Goal: Transaction & Acquisition: Purchase product/service

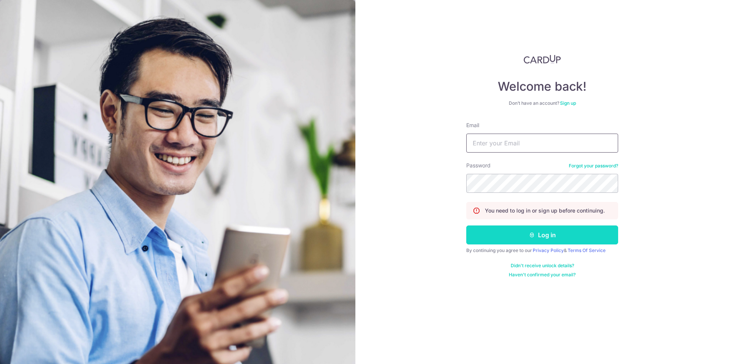
type input "sumitgroverr@yahoo.com"
click at [573, 237] on button "Log in" at bounding box center [543, 235] width 152 height 19
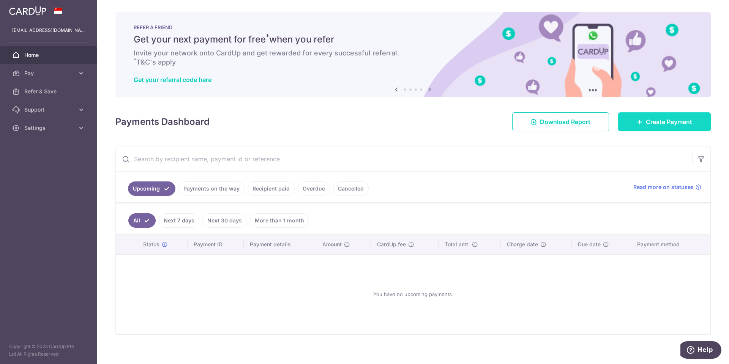
click at [680, 112] on link "Create Payment" at bounding box center [664, 121] width 93 height 19
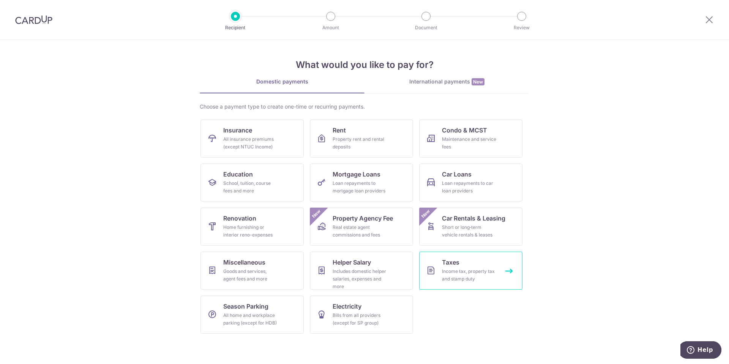
click at [465, 271] on div "Income tax, property tax and stamp duty" at bounding box center [469, 275] width 55 height 15
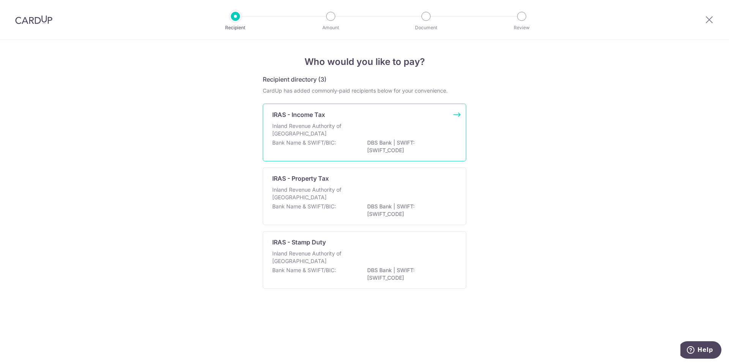
click at [319, 128] on p "Inland Revenue Authority of [GEOGRAPHIC_DATA]" at bounding box center [312, 129] width 81 height 15
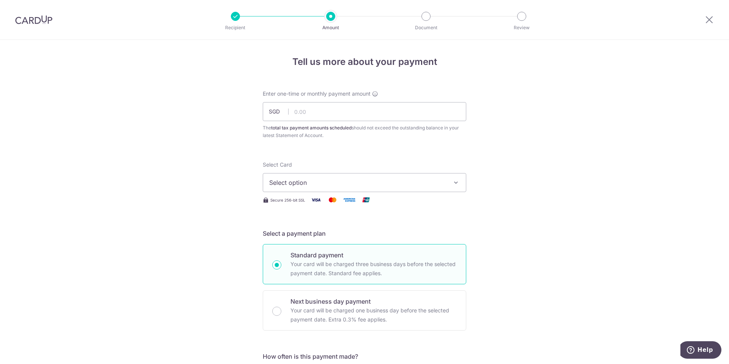
click at [352, 183] on span "Select option" at bounding box center [357, 182] width 177 height 9
click at [306, 239] on span "**** 7001" at bounding box center [302, 237] width 28 height 9
click at [318, 113] on input "text" at bounding box center [365, 111] width 204 height 19
click at [323, 114] on input "text" at bounding box center [365, 111] width 204 height 19
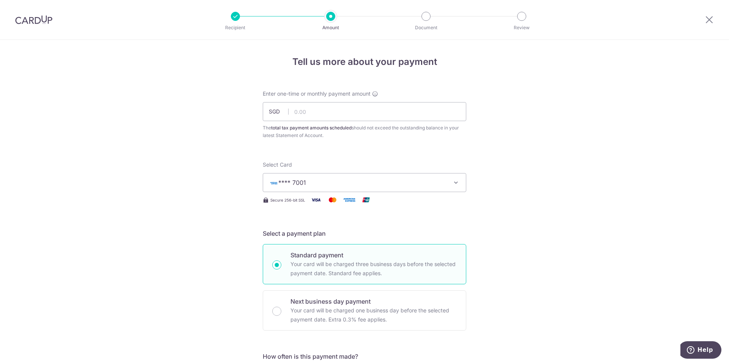
click at [309, 111] on input "text" at bounding box center [365, 111] width 204 height 19
type input "3"
type input "30,545.60"
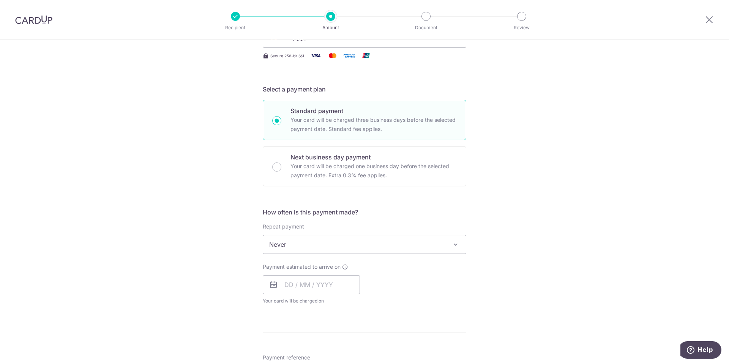
scroll to position [152, 0]
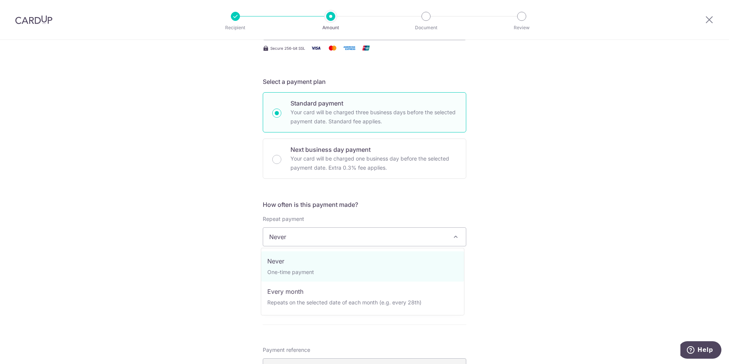
click at [327, 238] on span "Never" at bounding box center [364, 237] width 203 height 18
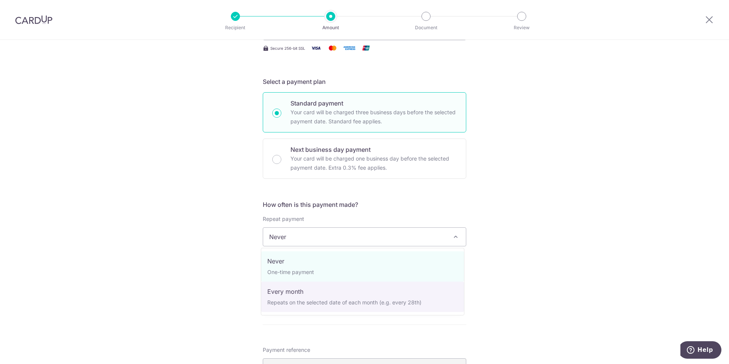
select select "3"
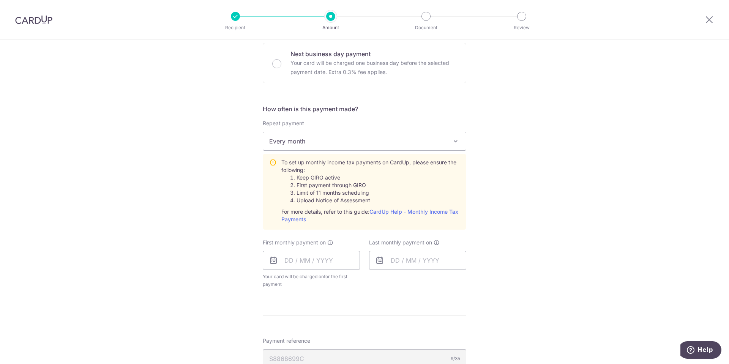
scroll to position [266, 0]
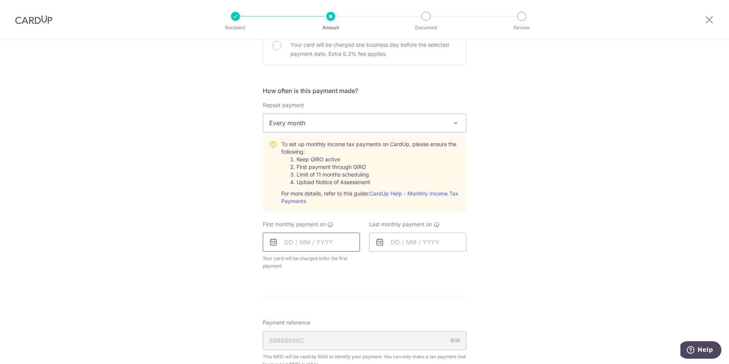
click at [290, 242] on input "text" at bounding box center [311, 242] width 97 height 19
click at [229, 293] on div "Tell us more about your payment Enter one-time or monthly payment amount SGD 30…" at bounding box center [364, 170] width 729 height 792
click at [294, 241] on input "text" at bounding box center [311, 242] width 97 height 19
click at [290, 313] on link "8" at bounding box center [294, 311] width 12 height 12
type input "08/09/2025"
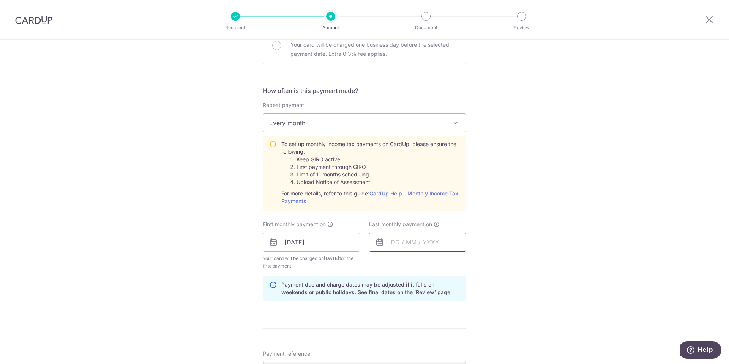
click at [395, 244] on input "text" at bounding box center [417, 242] width 97 height 19
click at [450, 263] on select "2025 2026" at bounding box center [448, 263] width 20 height 6
click at [419, 261] on select "Jan Feb Mar Apr May Jun Jul Aug Sep Oct" at bounding box center [412, 263] width 20 height 6
click at [406, 264] on select "Jan Feb Mar Apr May Jun Jul Aug Sep Oct" at bounding box center [412, 263] width 20 height 6
click at [399, 313] on link "9" at bounding box center [400, 311] width 12 height 12
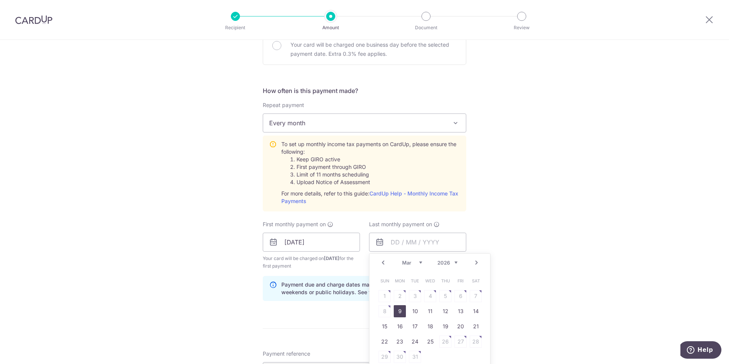
type input "09/03/2026"
click at [198, 250] on div "Tell us more about your payment Enter one-time or monthly payment amount SGD 30…" at bounding box center [364, 185] width 729 height 823
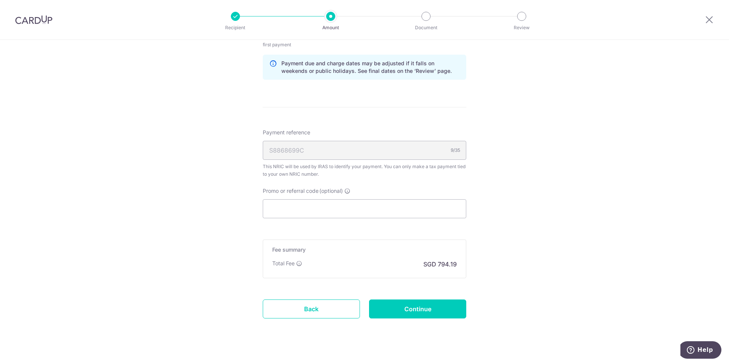
scroll to position [494, 0]
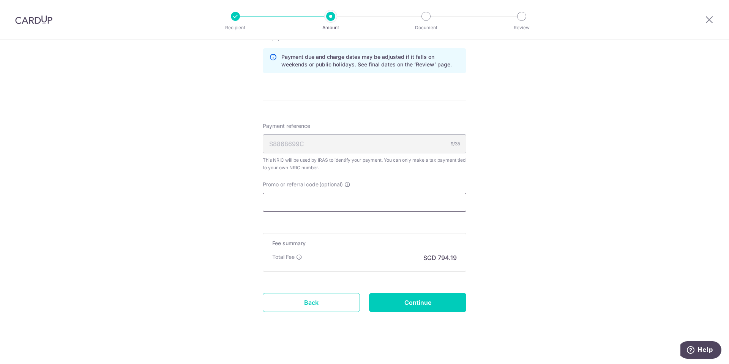
click at [286, 203] on input "Promo or referral code (optional)" at bounding box center [365, 202] width 204 height 19
click at [280, 202] on input "Promo or referral code (optional)" at bounding box center [365, 202] width 204 height 19
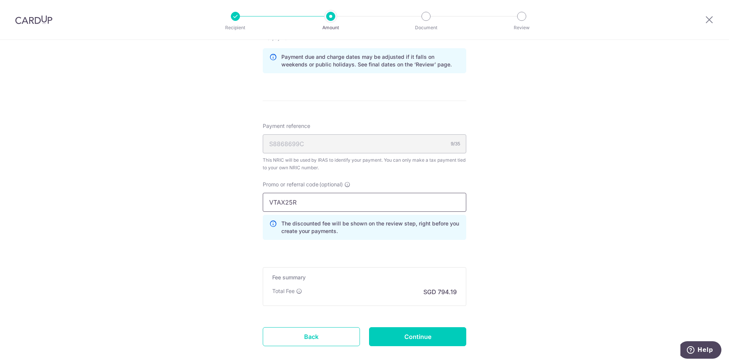
scroll to position [533, 0]
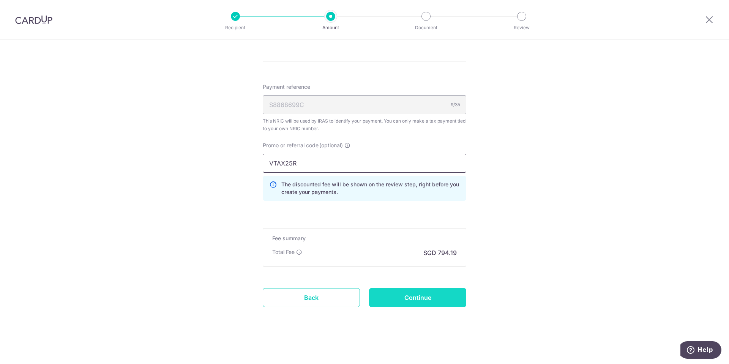
type input "VTAX25R"
click at [421, 294] on input "Continue" at bounding box center [417, 297] width 97 height 19
type input "Create Schedule"
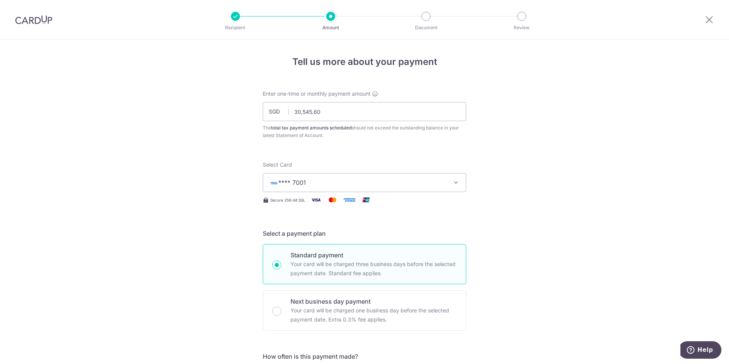
click at [453, 183] on icon "button" at bounding box center [456, 183] width 8 height 8
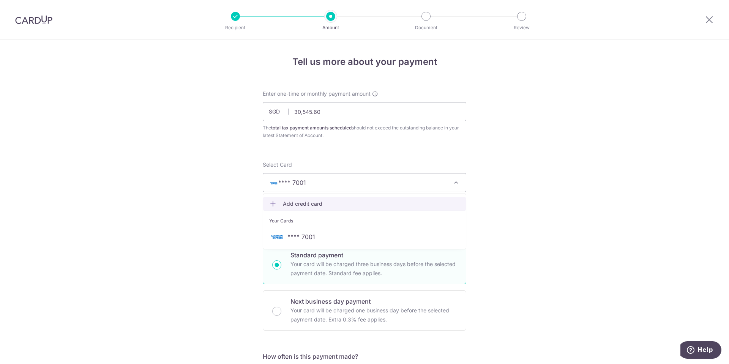
click at [305, 206] on span "Add credit card" at bounding box center [371, 204] width 177 height 8
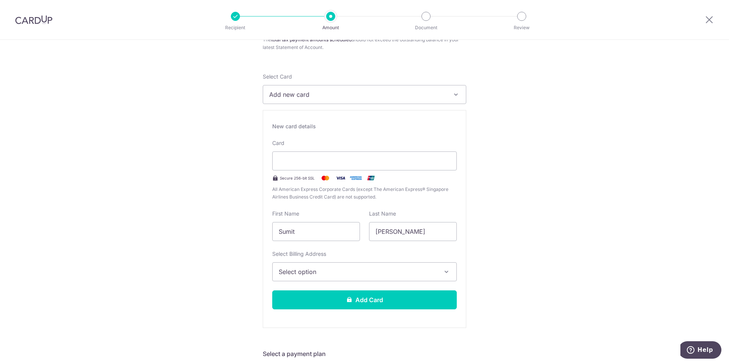
scroll to position [114, 0]
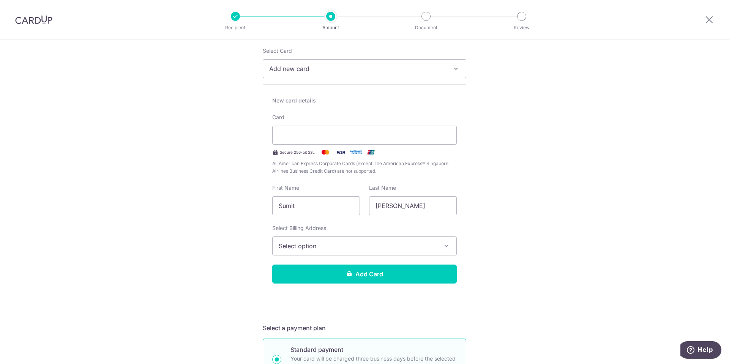
click at [296, 247] on span "Select option" at bounding box center [358, 246] width 158 height 9
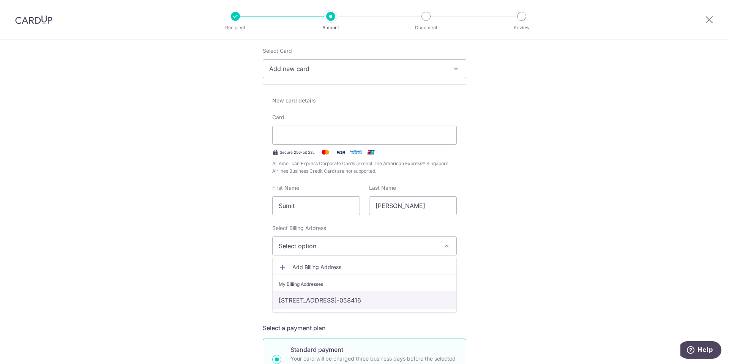
drag, startPoint x: 312, startPoint y: 303, endPoint x: 299, endPoint y: 298, distance: 14.2
click at [312, 303] on link "20 UPPER CIRCULAR ROAD, RIVERWALK APARTMENTS, 09-04, Singapore, Singapore, Sing…" at bounding box center [365, 300] width 184 height 18
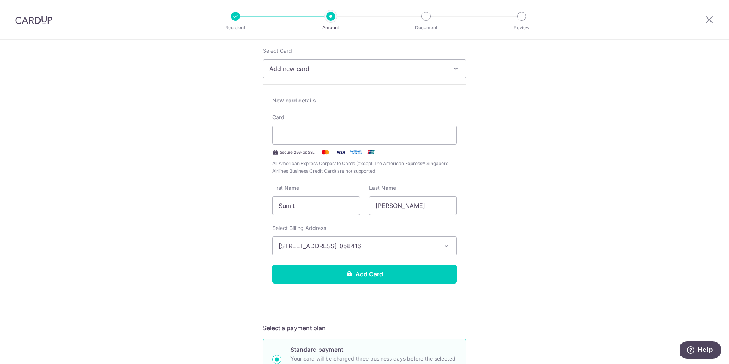
click at [357, 278] on button "Add Card" at bounding box center [364, 274] width 185 height 19
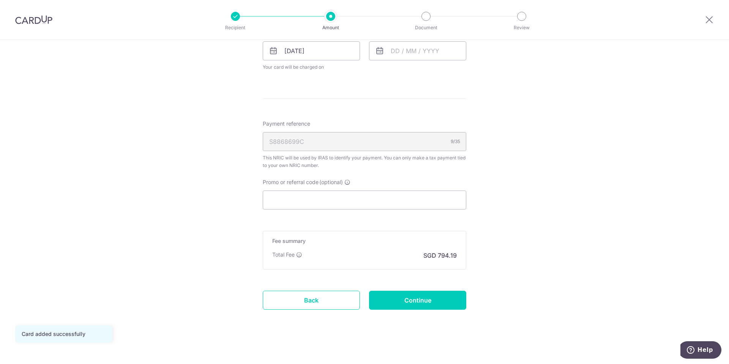
scroll to position [381, 0]
click at [313, 194] on input "Promo or referral code (optional)" at bounding box center [365, 197] width 204 height 19
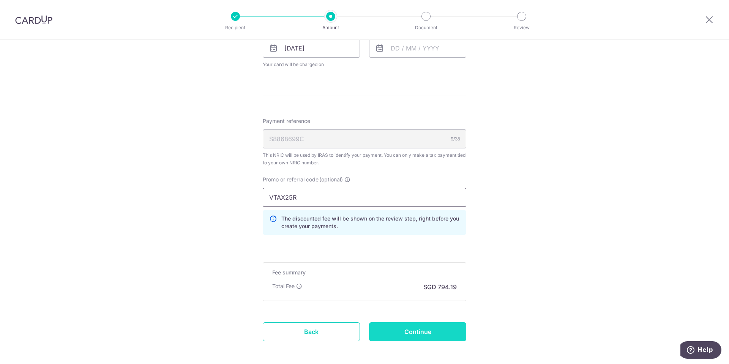
type input "VTAX25R"
click at [431, 330] on input "Continue" at bounding box center [417, 332] width 97 height 19
type input "Update Schedule"
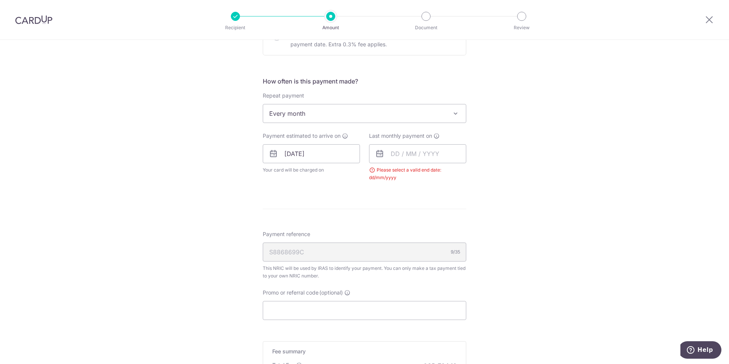
scroll to position [275, 0]
click at [397, 153] on input "text" at bounding box center [417, 154] width 97 height 19
click at [444, 178] on select "2025 2026" at bounding box center [448, 175] width 20 height 6
click at [402, 174] on select "Jan Feb Mar Apr May Jun Jul Aug Sep Oct" at bounding box center [412, 175] width 20 height 6
click at [395, 221] on link "9" at bounding box center [400, 224] width 12 height 12
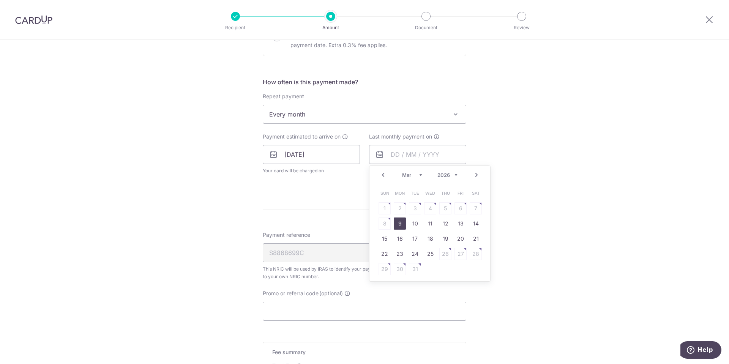
type input "[DATE]"
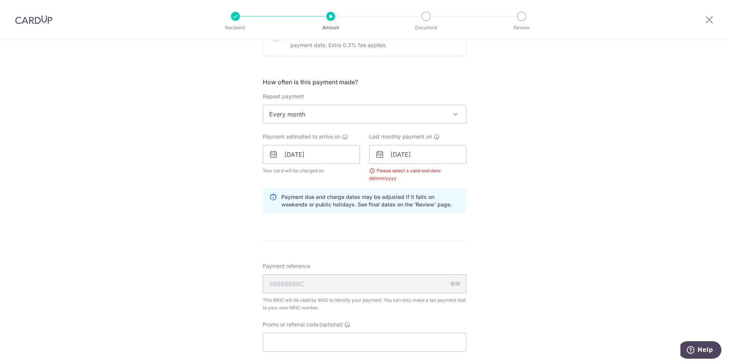
click at [524, 210] on div "Tell us more about your payment Enter one-time or monthly payment amount SGD 30…" at bounding box center [364, 137] width 729 height 744
click at [501, 181] on div "Tell us more about your payment Enter one-time or monthly payment amount SGD 30…" at bounding box center [364, 137] width 729 height 744
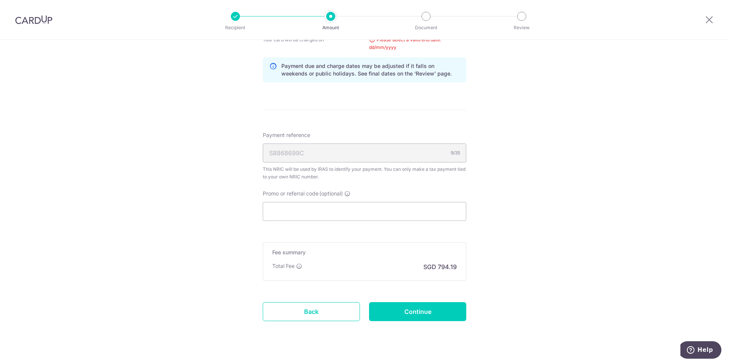
scroll to position [420, 0]
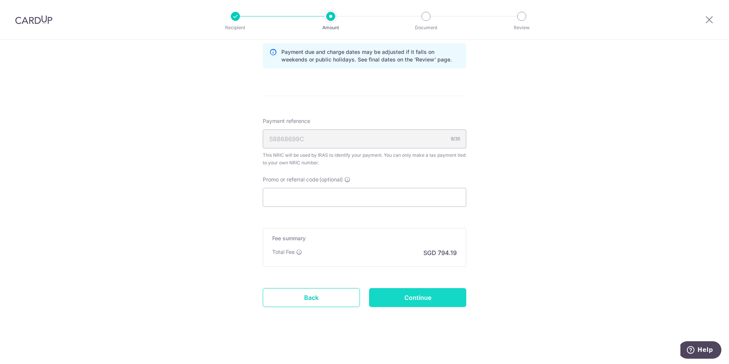
click at [422, 301] on input "Continue" at bounding box center [417, 297] width 97 height 19
type input "Update Schedule"
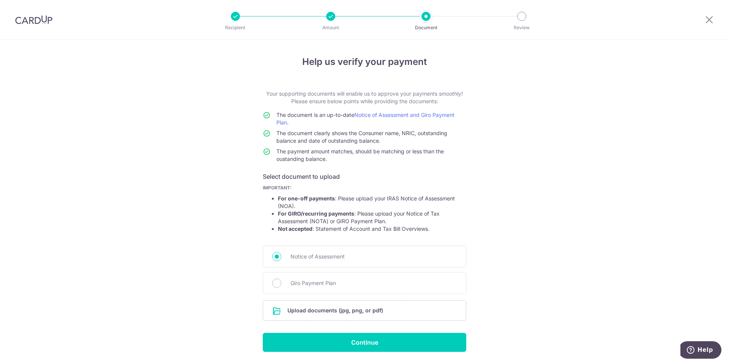
scroll to position [24, 0]
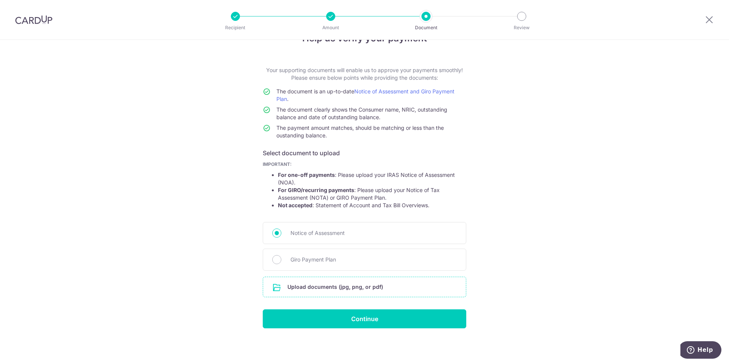
click at [305, 286] on input "file" at bounding box center [364, 287] width 203 height 20
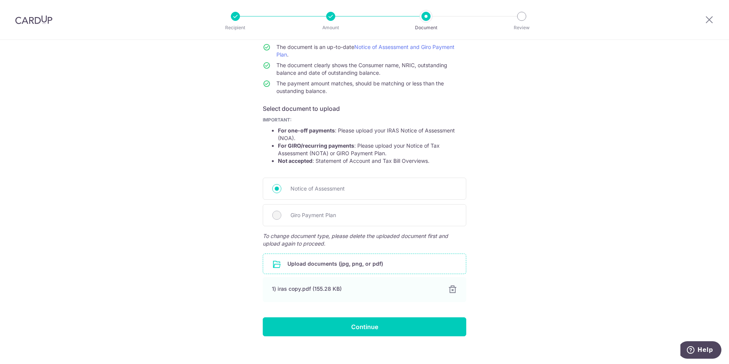
scroll to position [76, 0]
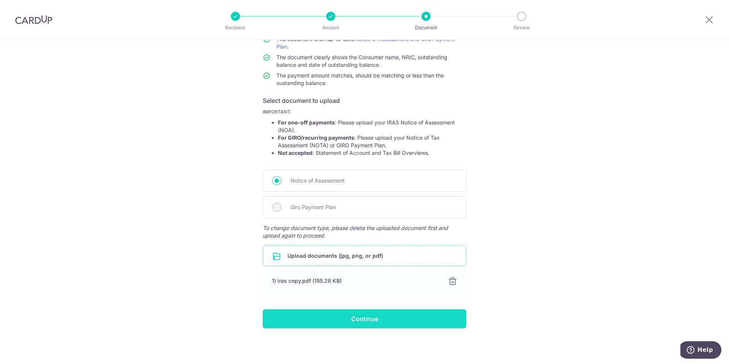
click at [333, 317] on input "Continue" at bounding box center [365, 319] width 204 height 19
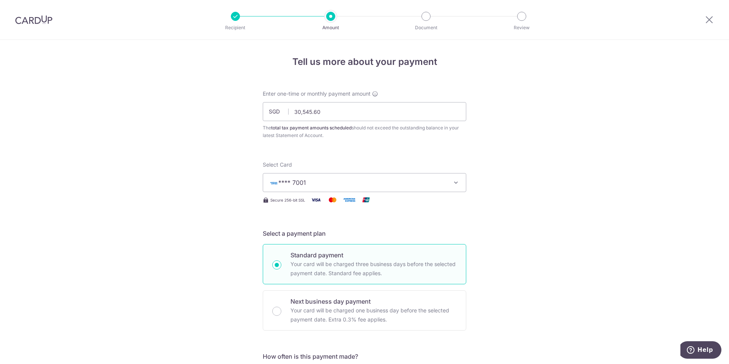
click at [404, 176] on button "**** 7001" at bounding box center [365, 182] width 204 height 19
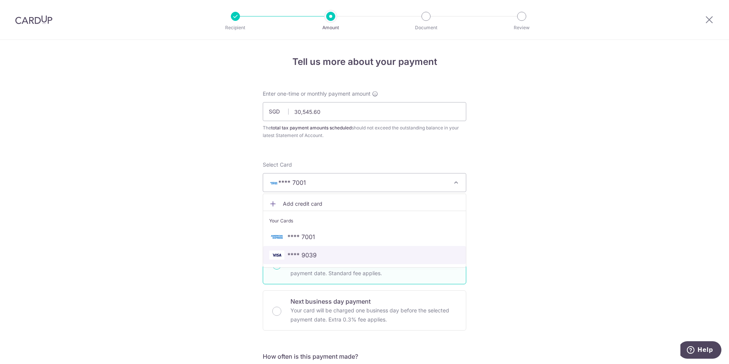
click at [296, 256] on span "**** 9039" at bounding box center [302, 255] width 29 height 9
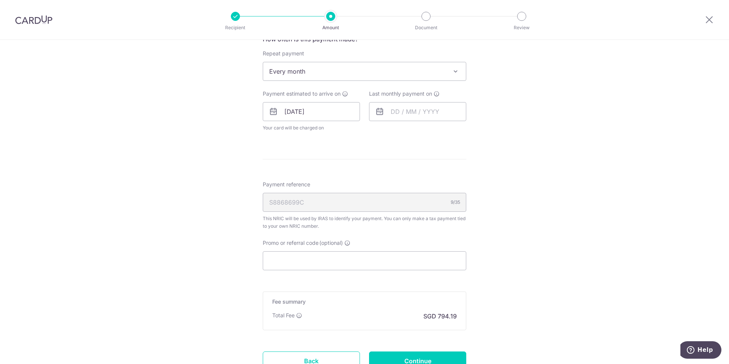
scroll to position [342, 0]
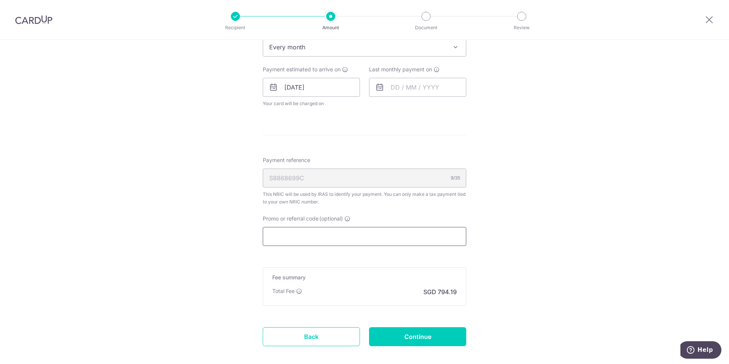
click at [289, 230] on input "Promo or referral code (optional)" at bounding box center [365, 236] width 204 height 19
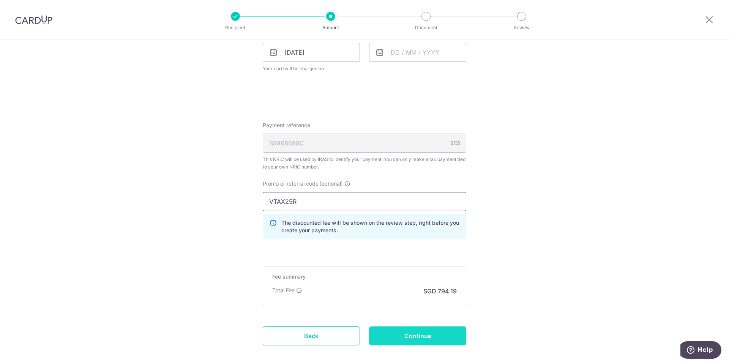
scroll to position [415, 0]
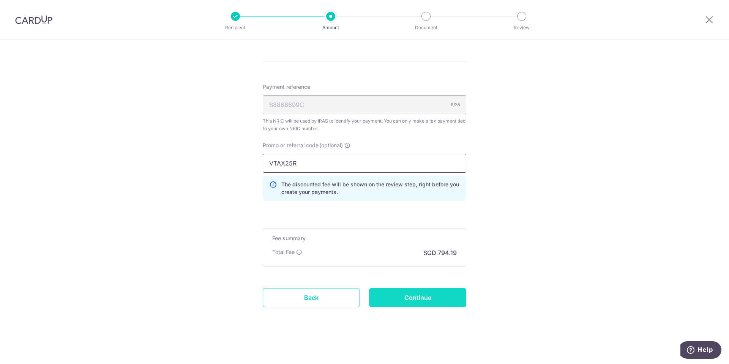
type input "VTAX25R"
click at [433, 297] on input "Continue" at bounding box center [417, 297] width 97 height 19
type input "Update Schedule"
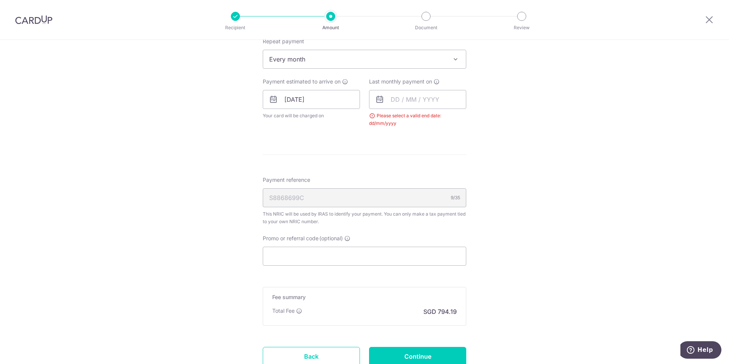
scroll to position [275, 0]
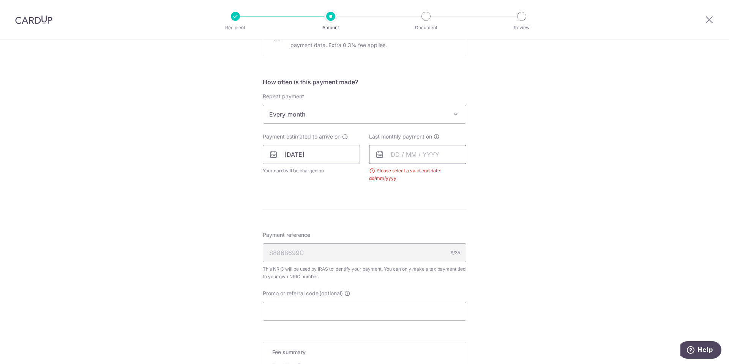
click at [403, 154] on input "text" at bounding box center [417, 154] width 97 height 19
click at [449, 177] on select "2025 2026" at bounding box center [448, 175] width 20 height 6
click at [408, 175] on select "Jan Feb Mar Apr May Jun Jul Aug Sep Oct" at bounding box center [412, 175] width 20 height 6
click at [400, 225] on link "9" at bounding box center [400, 224] width 12 height 12
type input "[DATE]"
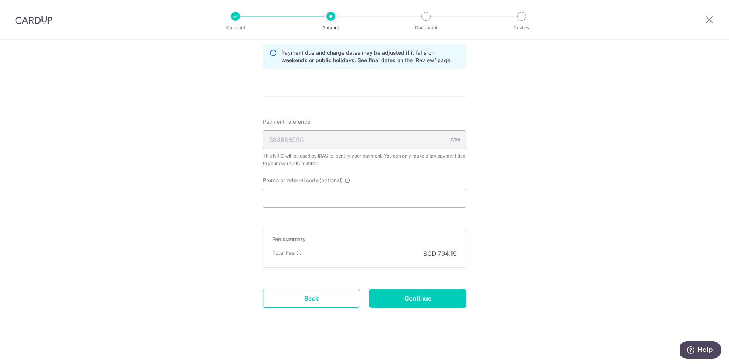
scroll to position [420, 0]
click at [419, 295] on input "Continue" at bounding box center [417, 297] width 97 height 19
type input "Update Schedule"
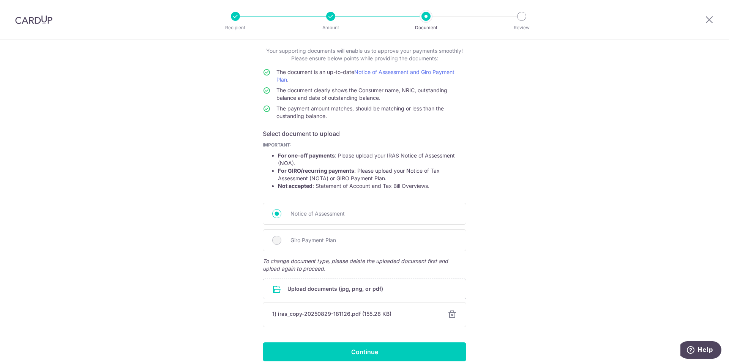
scroll to position [76, 0]
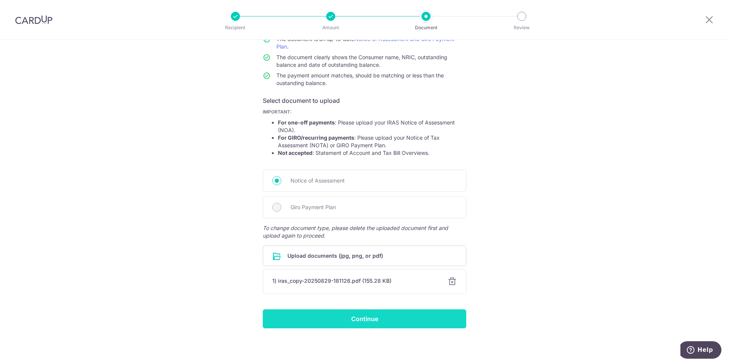
click at [393, 313] on input "Continue" at bounding box center [365, 319] width 204 height 19
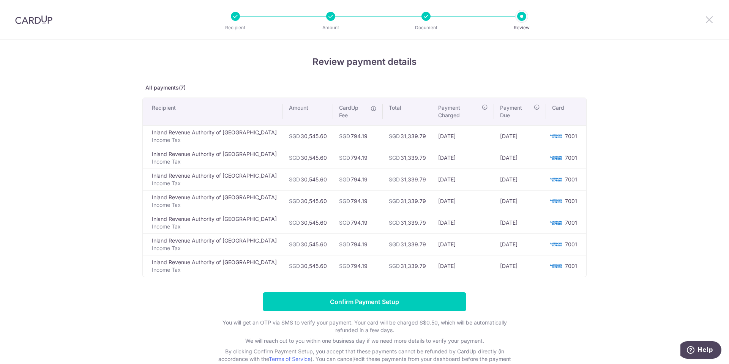
drag, startPoint x: 706, startPoint y: 18, endPoint x: 403, endPoint y: 43, distance: 304.1
click at [706, 18] on icon at bounding box center [709, 19] width 9 height 9
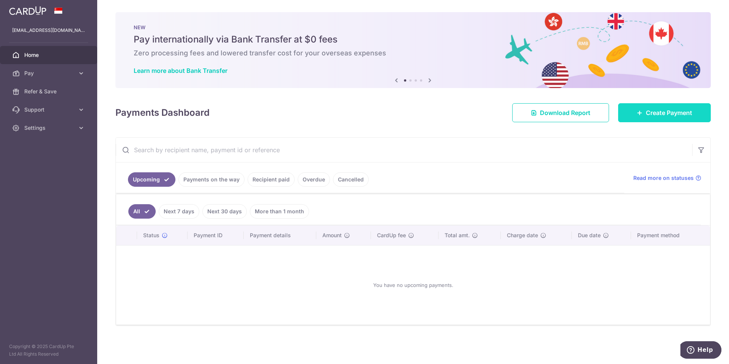
click at [688, 112] on span "Create Payment" at bounding box center [669, 112] width 46 height 9
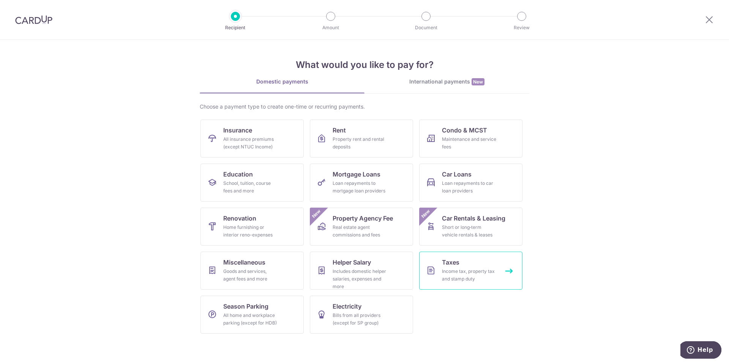
click at [470, 265] on link "Taxes Income tax, property tax and stamp duty" at bounding box center [470, 271] width 103 height 38
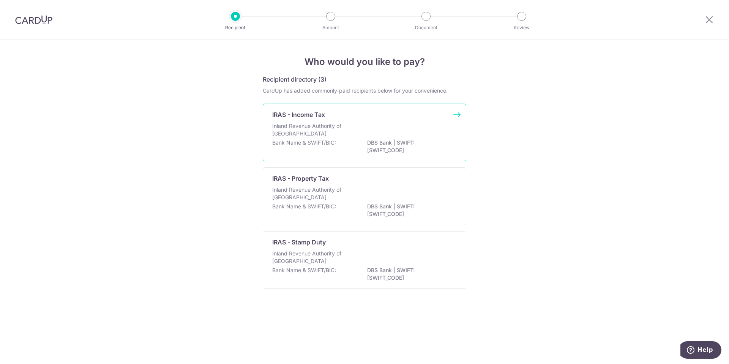
click at [356, 146] on div "Bank Name & SWIFT/BIC: DBS Bank | SWIFT: [SWIFT_CODE]" at bounding box center [364, 147] width 185 height 16
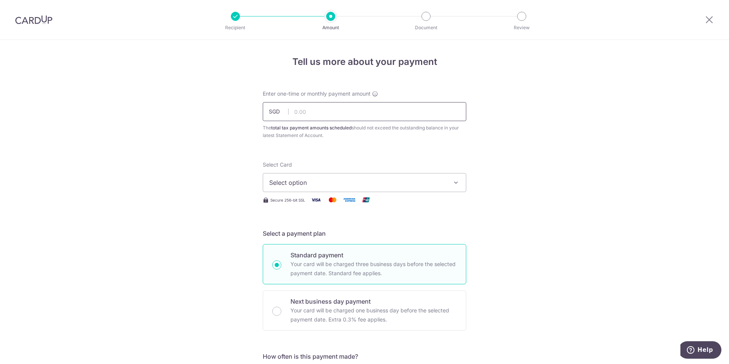
click at [338, 111] on input "text" at bounding box center [365, 111] width 204 height 19
type input "30,545.60"
click at [340, 176] on button "Select option" at bounding box center [365, 182] width 204 height 19
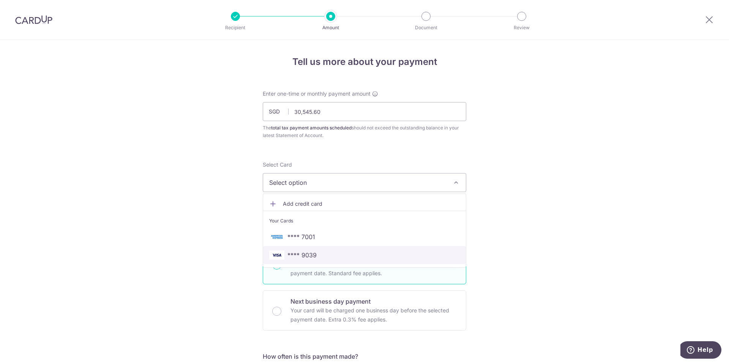
click at [302, 253] on span "**** 9039" at bounding box center [302, 255] width 29 height 9
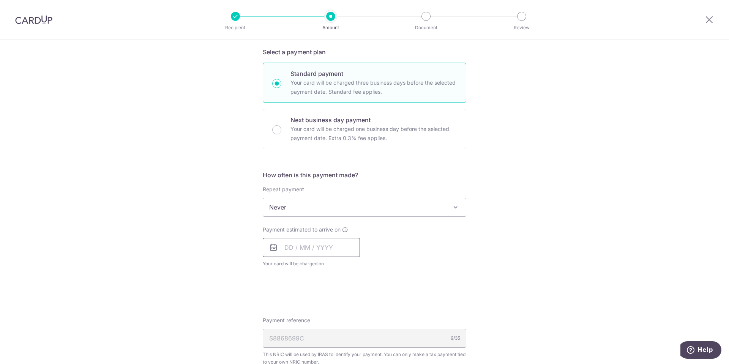
scroll to position [190, 0]
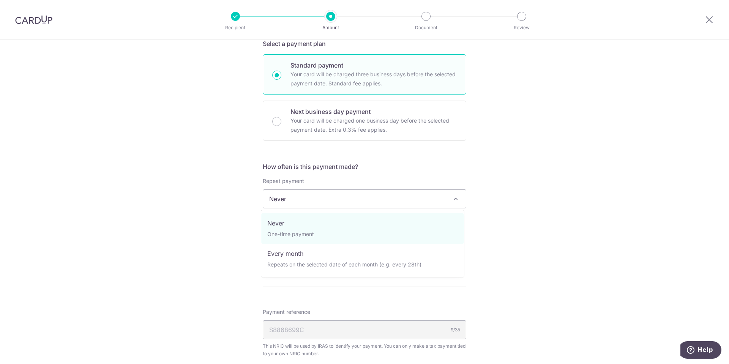
click at [309, 199] on span "Never" at bounding box center [364, 199] width 203 height 18
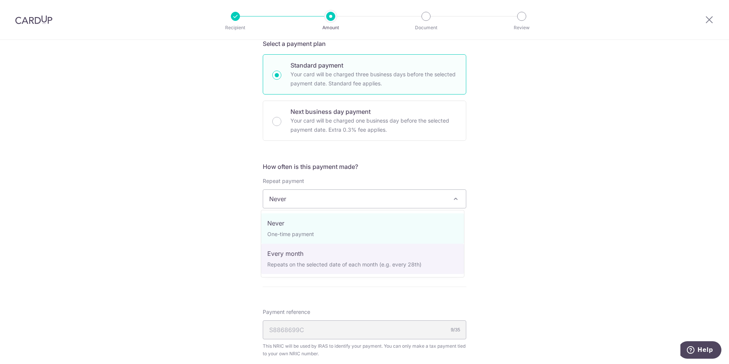
select select "3"
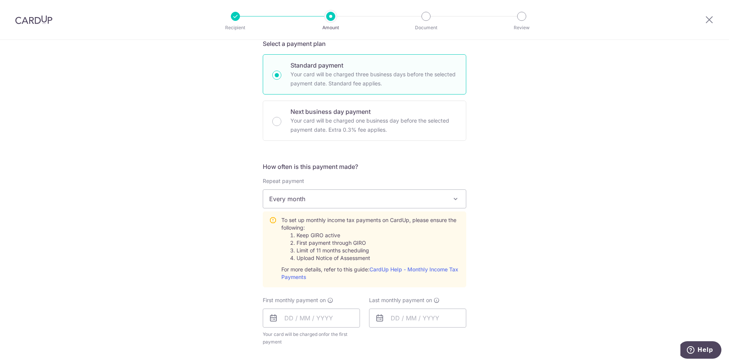
click at [212, 234] on div "Tell us more about your payment Enter one-time or monthly payment amount SGD 30…" at bounding box center [364, 246] width 729 height 792
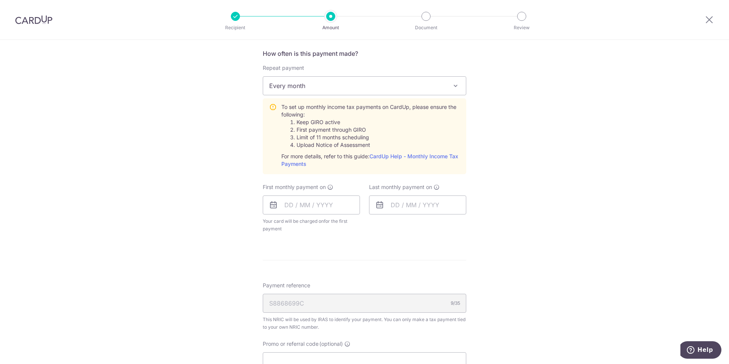
scroll to position [304, 0]
click at [298, 201] on input "text" at bounding box center [311, 204] width 97 height 19
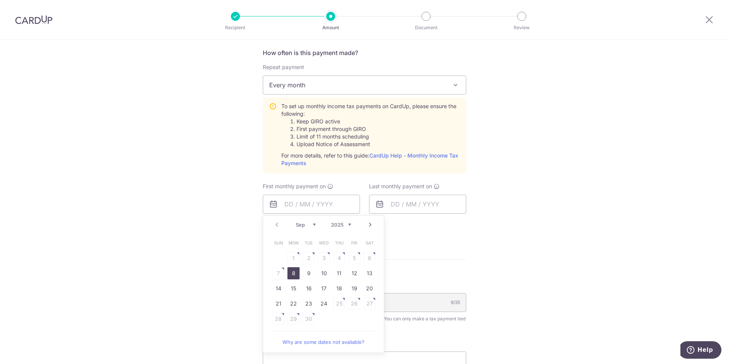
click at [292, 273] on link "8" at bounding box center [294, 273] width 12 height 12
type input "[DATE]"
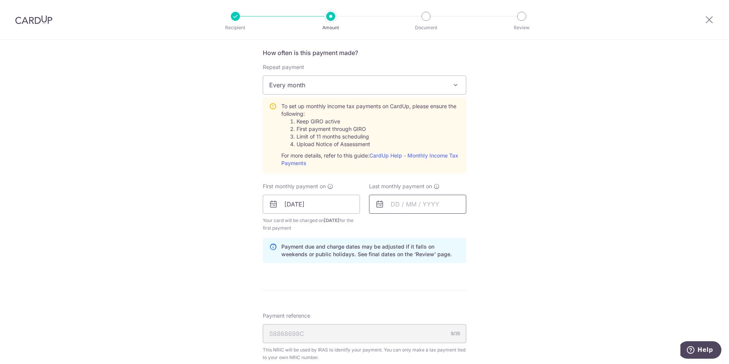
click at [399, 202] on input "text" at bounding box center [417, 204] width 97 height 19
click at [443, 223] on select "2025 2026" at bounding box center [448, 225] width 20 height 6
click at [403, 226] on select "Jan Feb Mar Apr May Jun Jul Aug Sep Oct" at bounding box center [412, 225] width 20 height 6
click at [395, 272] on link "9" at bounding box center [400, 273] width 12 height 12
type input "[DATE]"
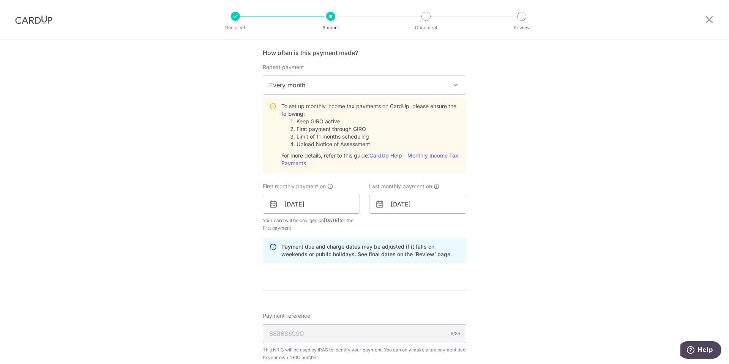
click at [211, 261] on div "Tell us more about your payment Enter one-time or monthly payment amount SGD 30…" at bounding box center [364, 147] width 729 height 823
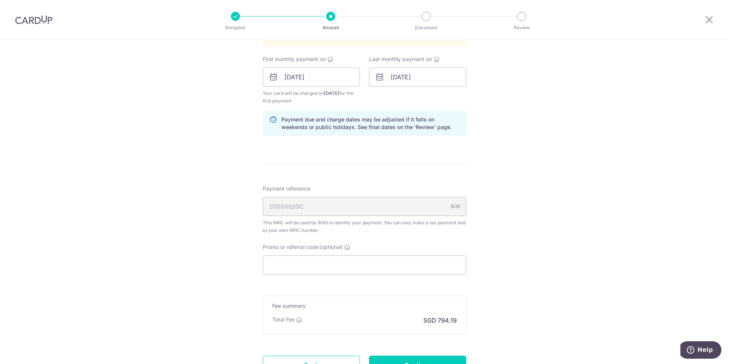
scroll to position [456, 0]
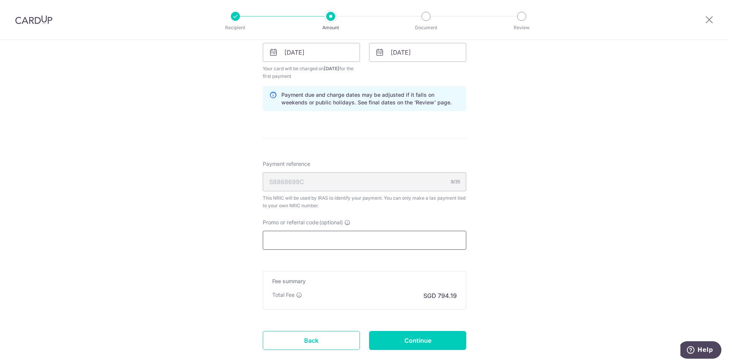
click at [322, 238] on input "Promo or referral code (optional)" at bounding box center [365, 240] width 204 height 19
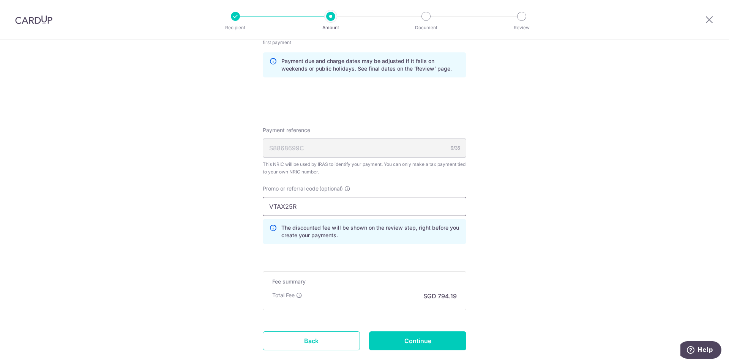
scroll to position [533, 0]
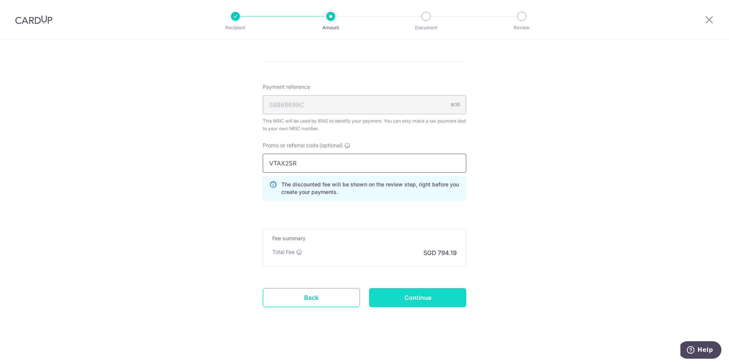
type input "VTAX25R"
click at [399, 296] on input "Continue" at bounding box center [417, 297] width 97 height 19
type input "Create Schedule"
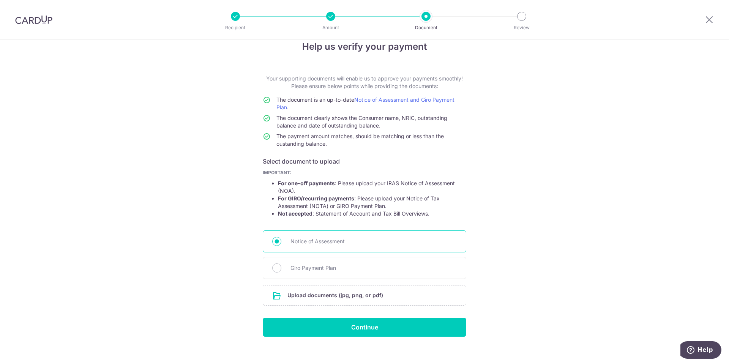
scroll to position [24, 0]
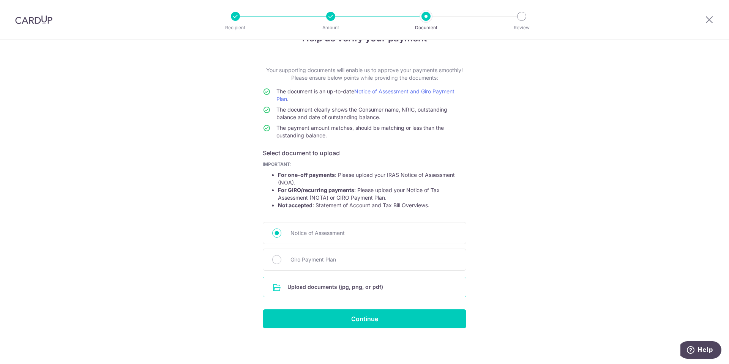
click at [322, 289] on input "file" at bounding box center [364, 287] width 203 height 20
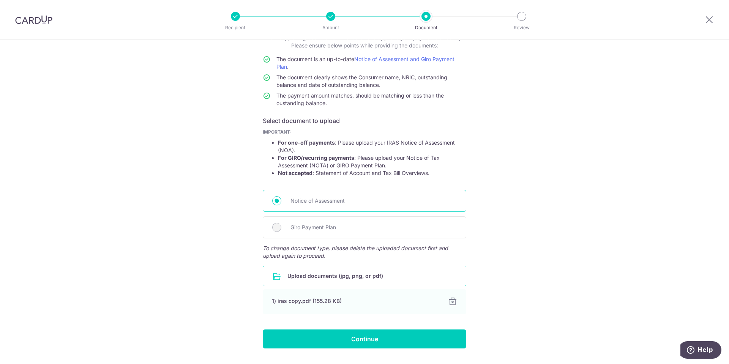
scroll to position [76, 0]
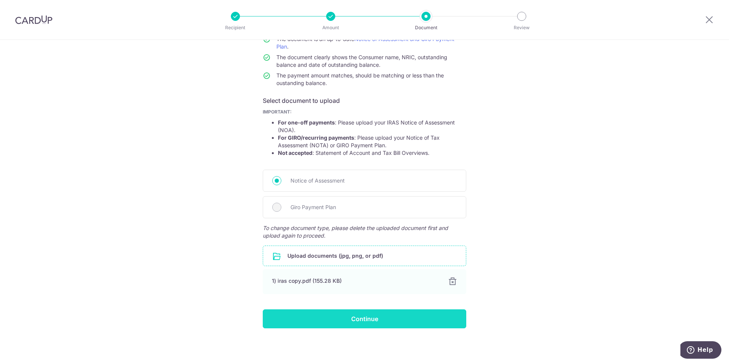
click at [347, 320] on input "Continue" at bounding box center [365, 319] width 204 height 19
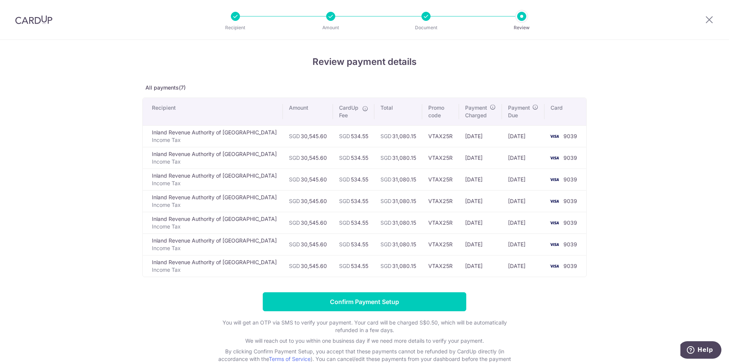
scroll to position [51, 0]
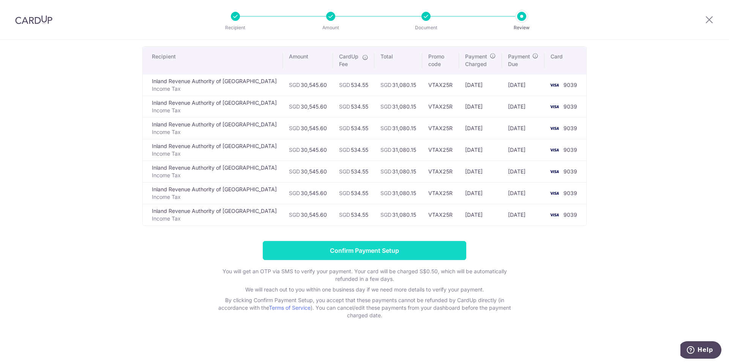
click at [365, 254] on input "Confirm Payment Setup" at bounding box center [365, 250] width 204 height 19
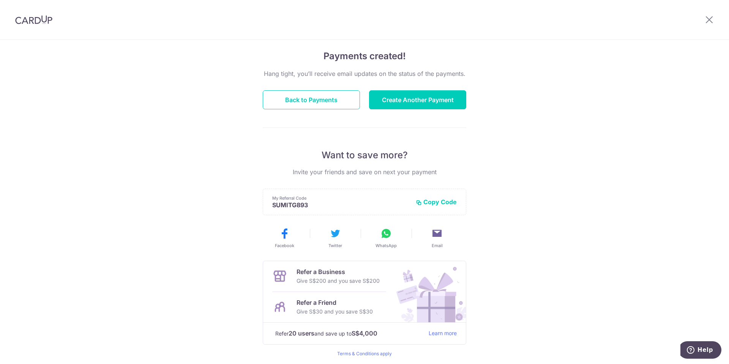
scroll to position [5, 0]
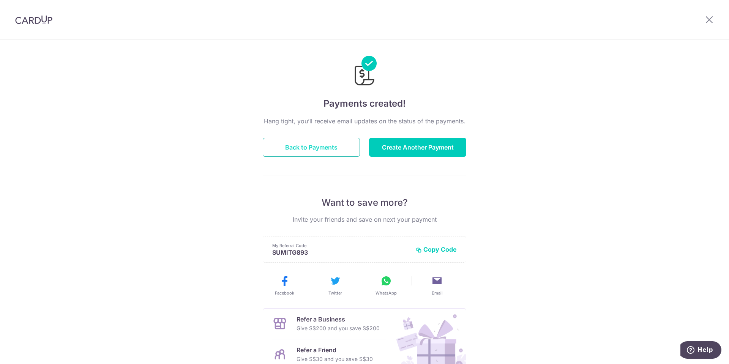
click at [320, 142] on button "Back to Payments" at bounding box center [311, 147] width 97 height 19
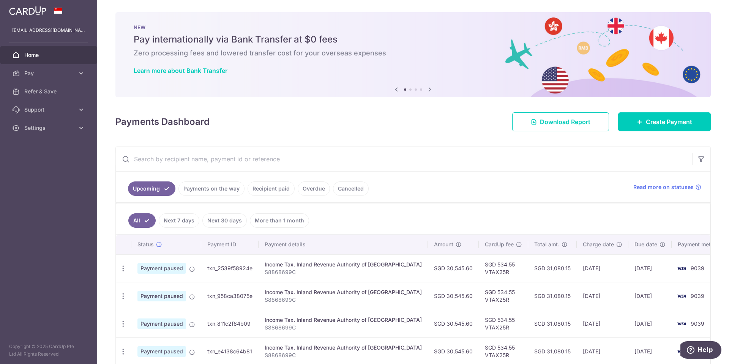
click at [25, 57] on span "Home" at bounding box center [49, 55] width 50 height 8
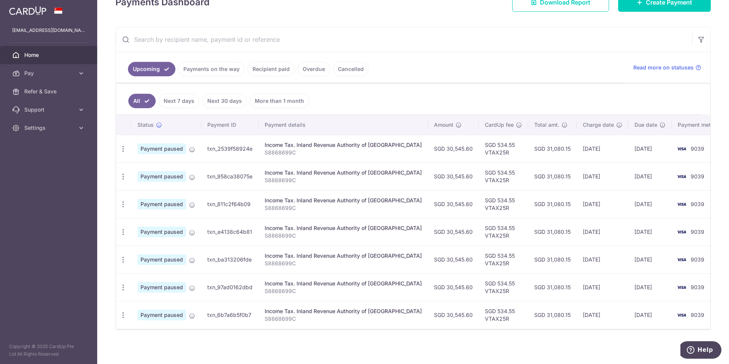
scroll to position [122, 0]
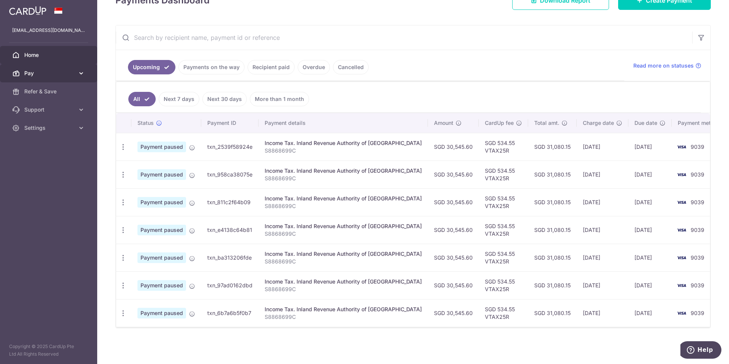
click at [28, 70] on span "Pay" at bounding box center [49, 74] width 50 height 8
click at [30, 57] on span "Home" at bounding box center [49, 55] width 50 height 8
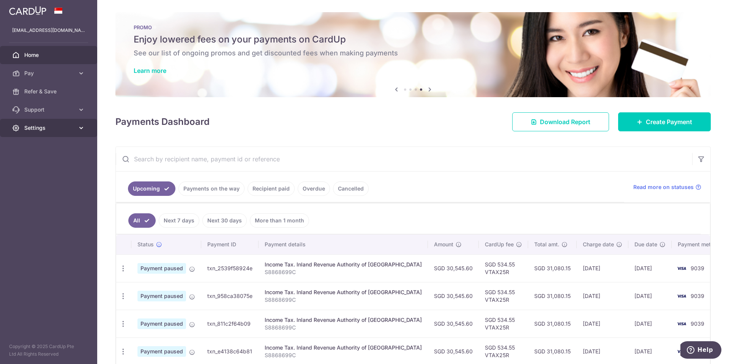
click at [52, 125] on span "Settings" at bounding box center [49, 128] width 50 height 8
click at [42, 163] on span "Logout" at bounding box center [49, 165] width 50 height 8
